Goal: Task Accomplishment & Management: Manage account settings

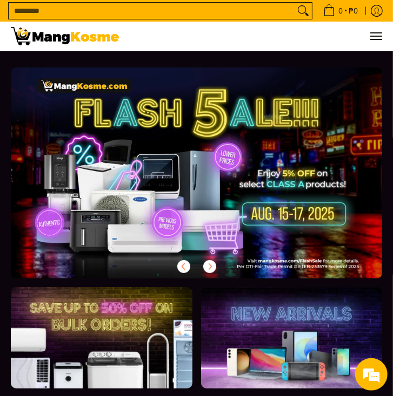
click at [224, 2] on form "Search..." at bounding box center [160, 11] width 304 height 22
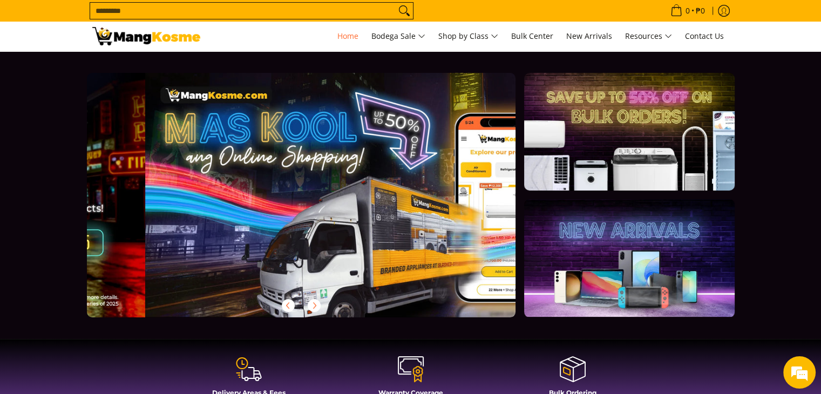
scroll to position [0, 429]
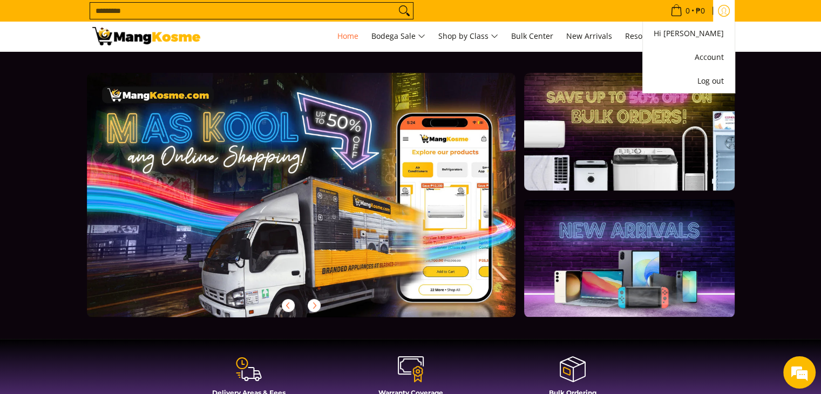
click at [392, 7] on icon "Account" at bounding box center [724, 11] width 12 height 12
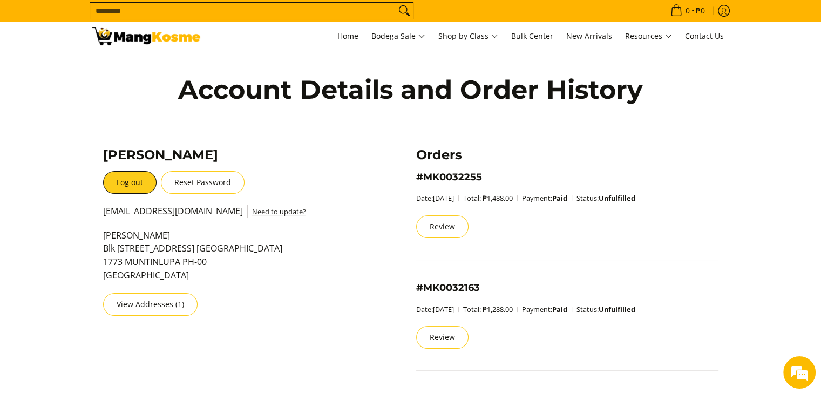
click at [546, 134] on div "Account Details and Order History" at bounding box center [411, 100] width 648 height 99
